Goal: Task Accomplishment & Management: Manage account settings

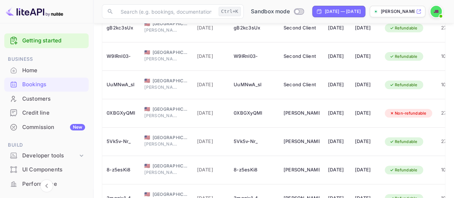
click at [13, 26] on div at bounding box center [46, 26] width 93 height 7
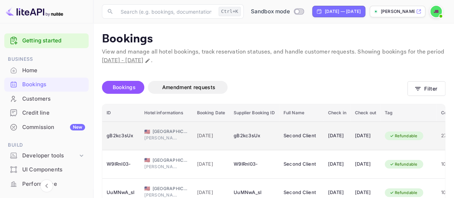
click at [176, 139] on span "[PERSON_NAME]" at bounding box center [162, 138] width 36 height 6
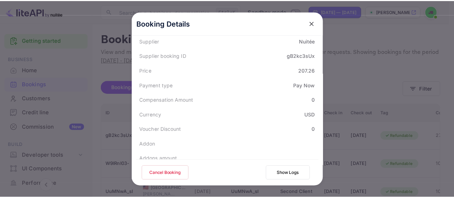
scroll to position [281, 0]
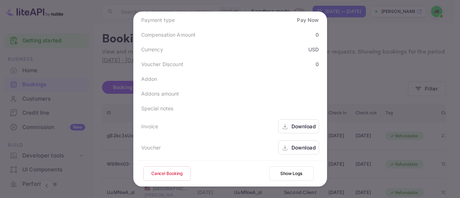
click at [143, 146] on div "Voucher" at bounding box center [151, 148] width 20 height 8
copy div "Voucher"
click at [0, 19] on div at bounding box center [230, 99] width 460 height 198
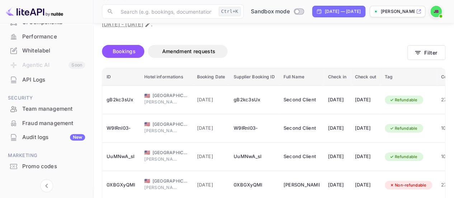
scroll to position [162, 0]
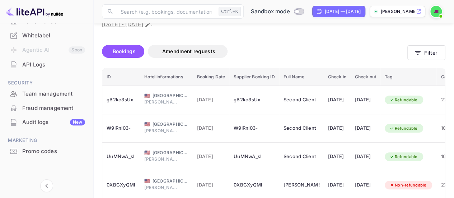
click at [53, 108] on div "Fraud management" at bounding box center [53, 108] width 63 height 8
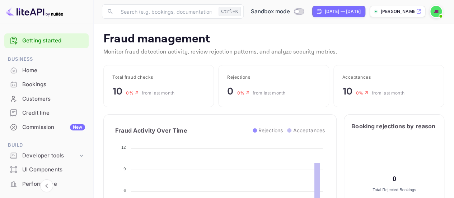
click at [55, 71] on div "Home" at bounding box center [53, 70] width 63 height 8
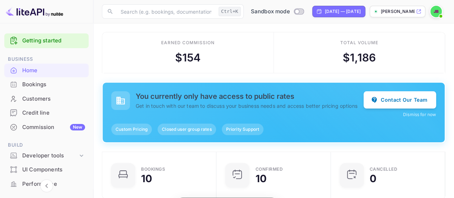
scroll to position [111, 105]
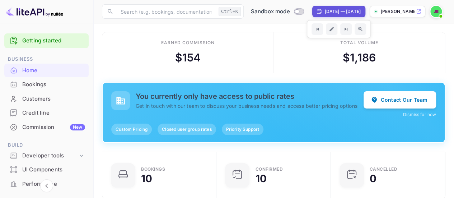
click at [252, 57] on div "Earned commission $ 154" at bounding box center [188, 52] width 172 height 41
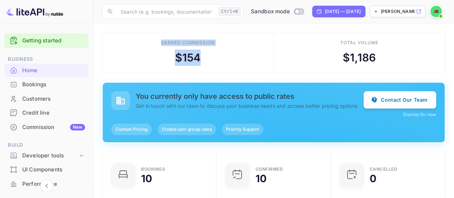
drag, startPoint x: 155, startPoint y: 38, endPoint x: 198, endPoint y: 62, distance: 49.6
click at [198, 62] on div "Earned commission $ 154" at bounding box center [188, 52] width 172 height 41
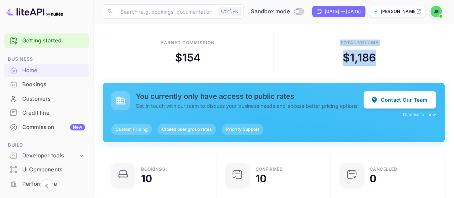
drag, startPoint x: 336, startPoint y: 41, endPoint x: 387, endPoint y: 63, distance: 55.4
click at [387, 63] on div "Total volume $ 1,186" at bounding box center [360, 52] width 172 height 41
click at [171, 41] on div "Earned commission" at bounding box center [187, 43] width 53 height 6
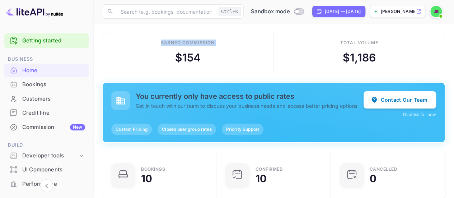
click at [171, 41] on div "Earned commission" at bounding box center [187, 43] width 53 height 6
